Goal: Task Accomplishment & Management: Manage account settings

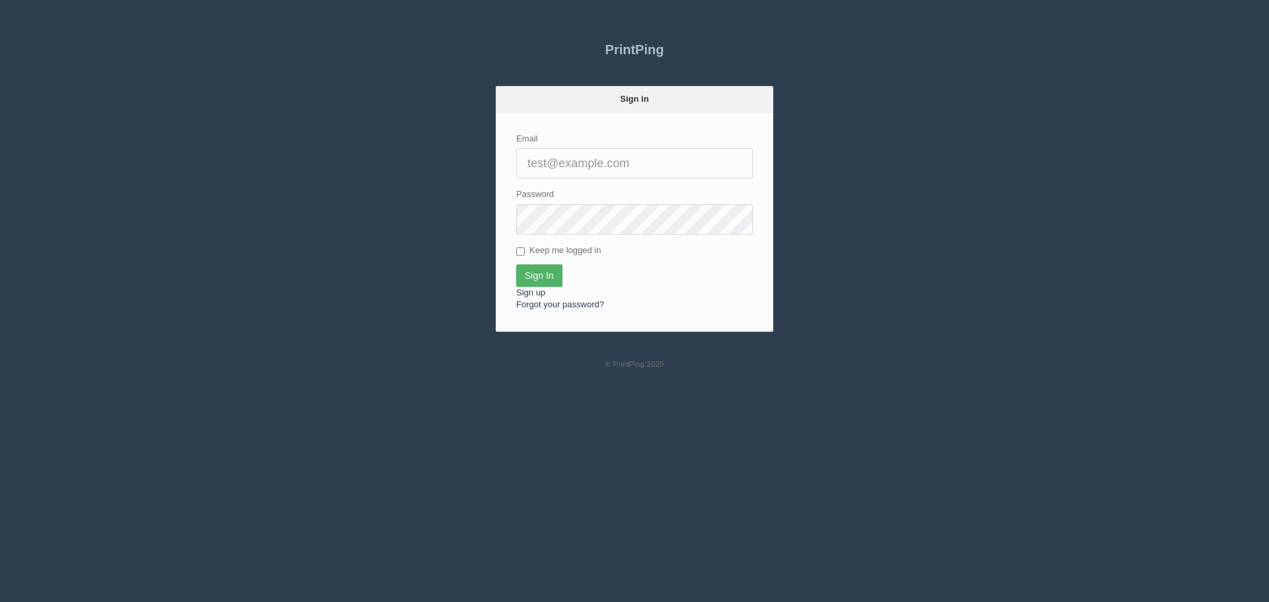
type input "[PERSON_NAME][EMAIL_ADDRESS][DOMAIN_NAME]"
click at [548, 270] on input "Sign In" at bounding box center [539, 275] width 46 height 22
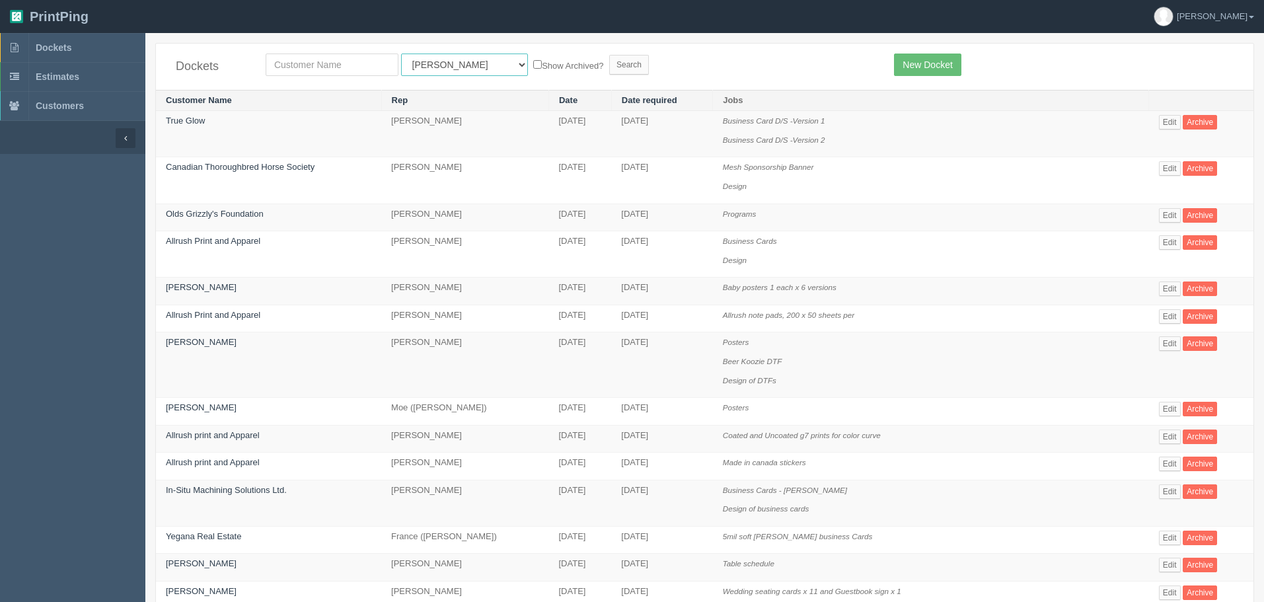
click at [455, 70] on select "All Users Ali Ali Test 1 Aly Amy Ankit Arif Brandon Dan France Greg Jim Mark Ma…" at bounding box center [464, 65] width 127 height 22
select select "46"
click at [401, 54] on select "All Users Ali Ali Test 1 Aly Amy Ankit Arif Brandon Dan France Greg Jim Mark Ma…" at bounding box center [464, 65] width 127 height 22
click at [609, 63] on input "Search" at bounding box center [629, 65] width 40 height 20
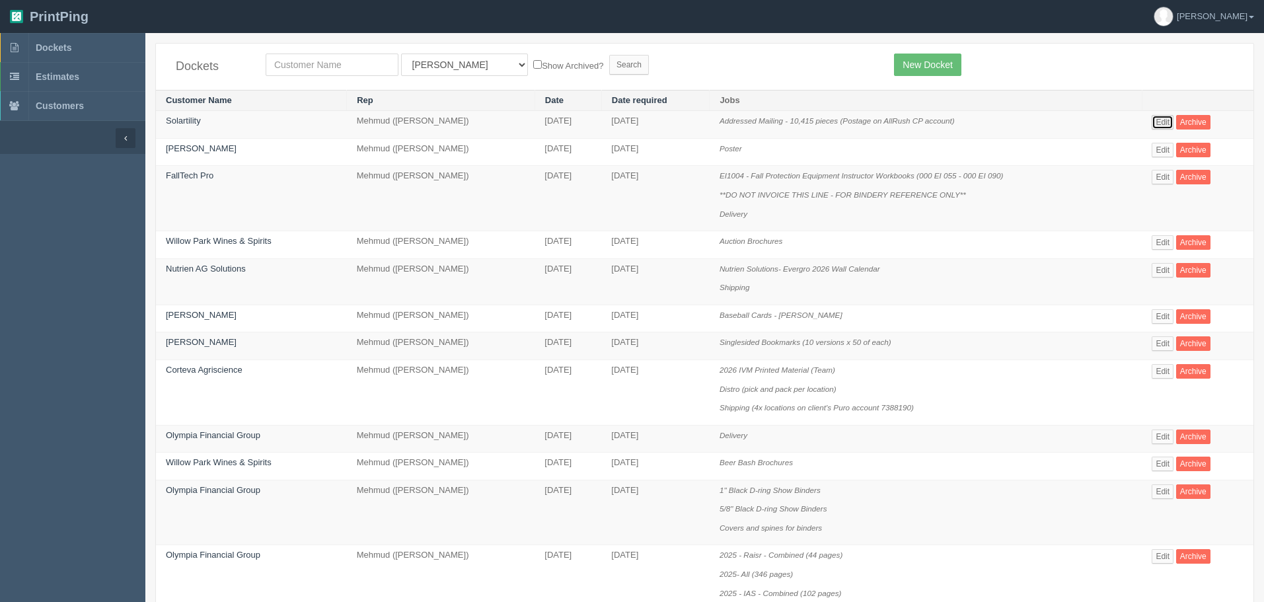
click at [1161, 122] on link "Edit" at bounding box center [1163, 122] width 22 height 15
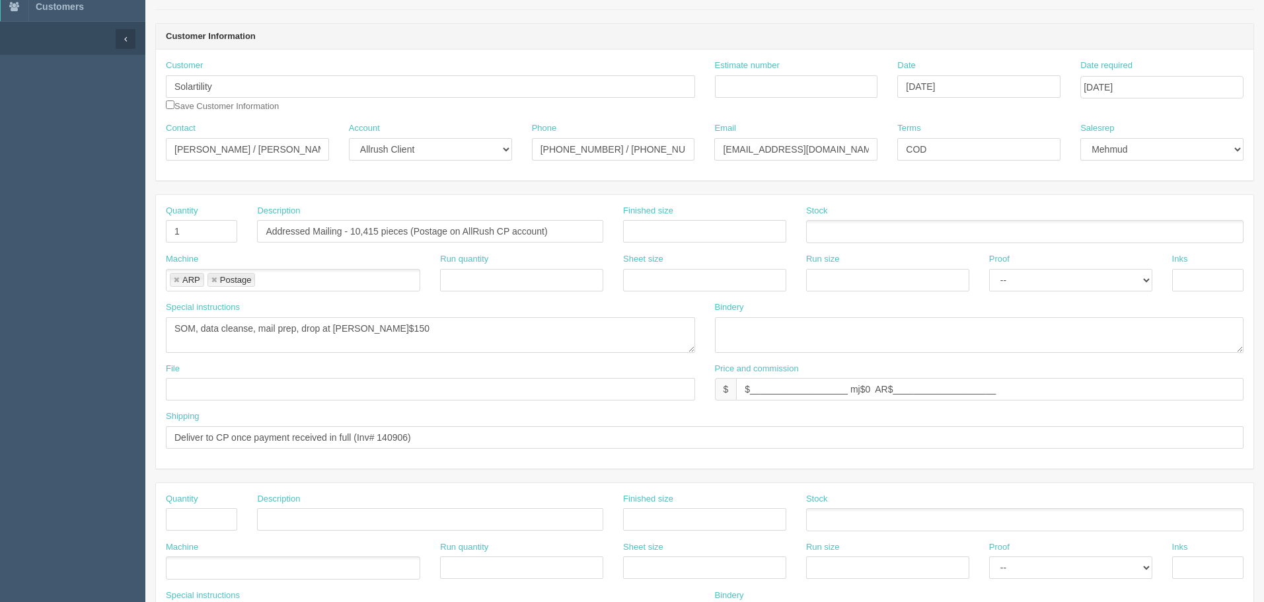
scroll to position [132, 0]
